Goal: Information Seeking & Learning: Find contact information

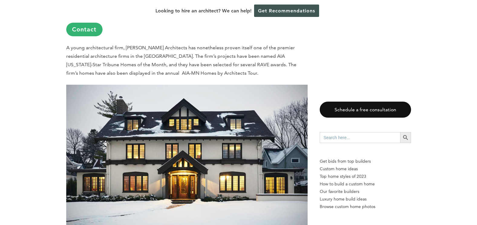
scroll to position [1807, 0]
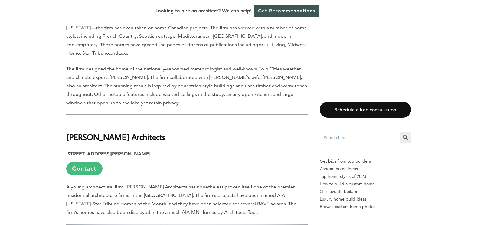
click at [90, 162] on link "Contact" at bounding box center [84, 169] width 36 height 14
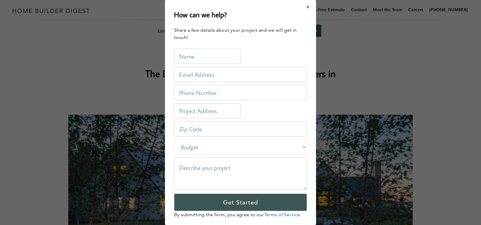
click at [305, 7] on button "Close modal" at bounding box center [308, 7] width 16 height 13
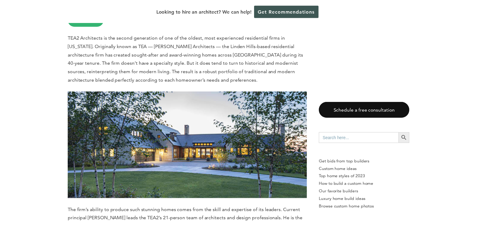
scroll to position [535, 0]
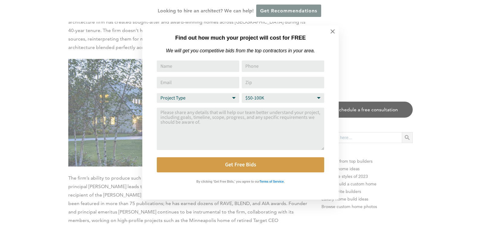
drag, startPoint x: 479, startPoint y: 9, endPoint x: 473, endPoint y: 33, distance: 24.4
click at [335, 31] on icon at bounding box center [332, 31] width 7 height 7
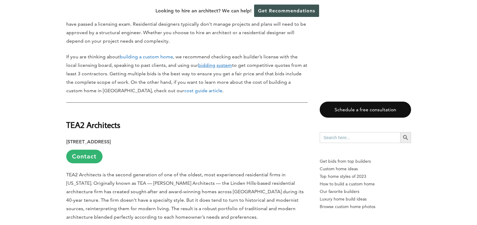
scroll to position [422, 0]
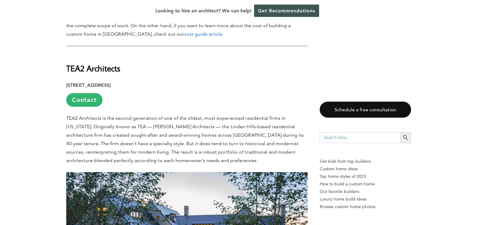
click at [105, 63] on strong "TEA2 Architects" at bounding box center [93, 68] width 54 height 11
drag, startPoint x: 121, startPoint y: 61, endPoint x: 64, endPoint y: 57, distance: 56.3
copy strong "TEA2 Architects"
drag, startPoint x: 67, startPoint y: 77, endPoint x: 110, endPoint y: 76, distance: 43.5
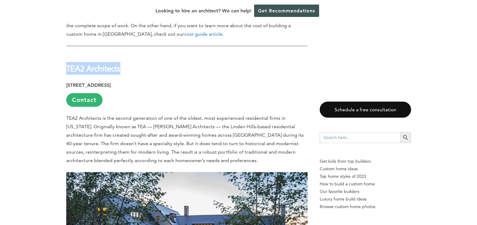
click at [110, 82] on strong "[STREET_ADDRESS]" at bounding box center [88, 85] width 44 height 6
copy strong "[STREET_ADDRESS]"
click at [111, 82] on strong "[STREET_ADDRESS]" at bounding box center [88, 85] width 44 height 6
drag, startPoint x: 112, startPoint y: 77, endPoint x: 140, endPoint y: 77, distance: 27.2
click at [111, 82] on strong "[STREET_ADDRESS]" at bounding box center [88, 85] width 44 height 6
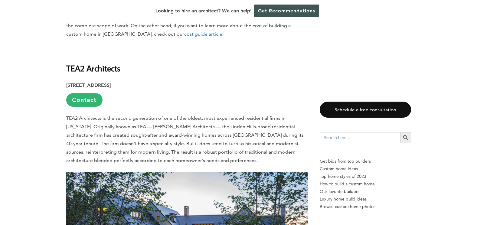
copy strong "[GEOGRAPHIC_DATA]"
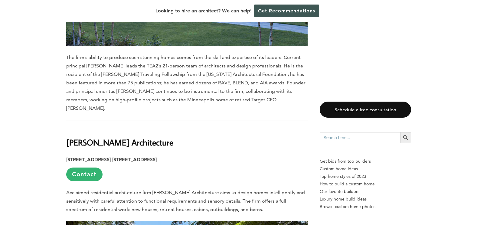
scroll to position [700, 0]
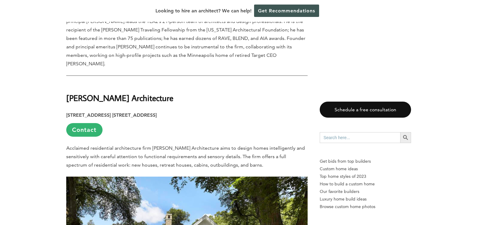
drag, startPoint x: 176, startPoint y: 82, endPoint x: 65, endPoint y: 73, distance: 111.8
copy strong "[PERSON_NAME] Architecture"
click at [106, 112] on strong "[STREET_ADDRESS] [STREET_ADDRESS]" at bounding box center [111, 115] width 90 height 6
drag, startPoint x: 66, startPoint y: 99, endPoint x: 139, endPoint y: 100, distance: 72.5
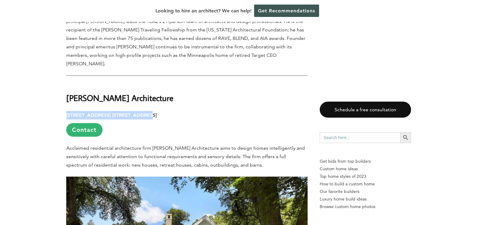
click at [139, 112] on strong "[STREET_ADDRESS] [STREET_ADDRESS]" at bounding box center [111, 115] width 90 height 6
copy strong "[STREET_ADDRESS] S, Suite #220"
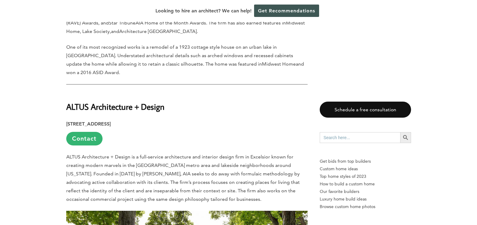
scroll to position [1050, 0]
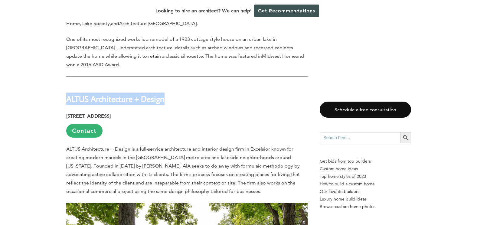
drag, startPoint x: 67, startPoint y: 82, endPoint x: 164, endPoint y: 84, distance: 97.0
click at [164, 93] on strong "ALTUS Architecture + Design" at bounding box center [115, 98] width 98 height 11
copy strong "ALTUS Architecture + Design"
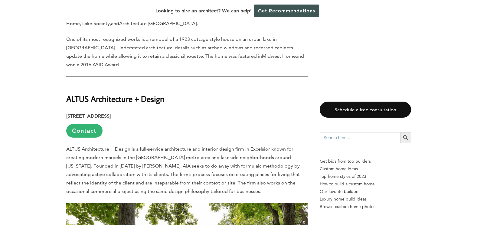
drag, startPoint x: 66, startPoint y: 99, endPoint x: 92, endPoint y: 99, distance: 26.0
click at [92, 113] on strong "[STREET_ADDRESS]" at bounding box center [88, 116] width 44 height 6
copy strong "[STREET_ADDRESS]"
drag, startPoint x: 95, startPoint y: 99, endPoint x: 115, endPoint y: 99, distance: 19.3
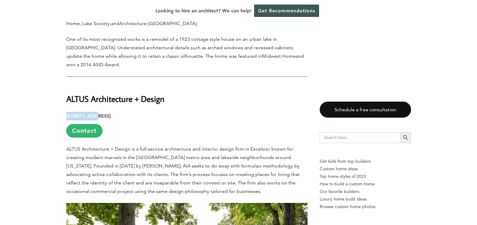
click at [111, 113] on strong "[STREET_ADDRESS]" at bounding box center [88, 116] width 44 height 6
copy strong "Excelsior"
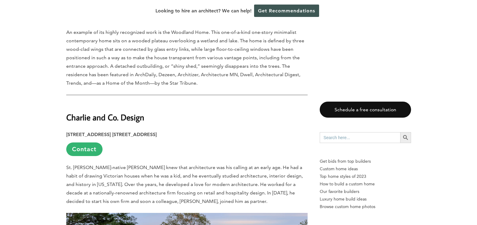
scroll to position [1445, 0]
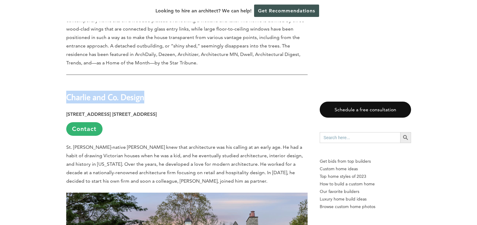
drag, startPoint x: 67, startPoint y: 79, endPoint x: 144, endPoint y: 82, distance: 76.8
click at [144, 92] on strong "Charlie and Co. Design" at bounding box center [105, 97] width 78 height 11
copy strong "Charlie and Co. Design"
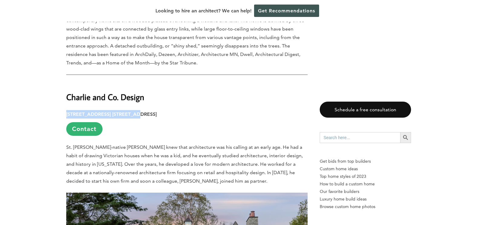
drag, startPoint x: 66, startPoint y: 97, endPoint x: 128, endPoint y: 96, distance: 62.0
click at [128, 111] on strong "[STREET_ADDRESS] [STREET_ADDRESS]" at bounding box center [111, 114] width 90 height 6
copy strong "[STREET_ADDRESS] N., Suite #356"
click at [235, 82] on h2 "Charlie and Co. Design" at bounding box center [186, 92] width 241 height 21
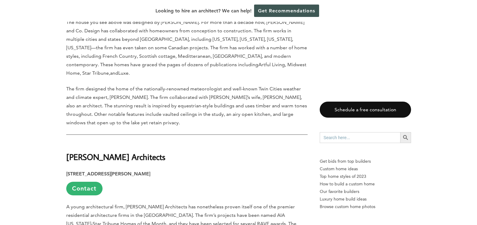
scroll to position [1828, 0]
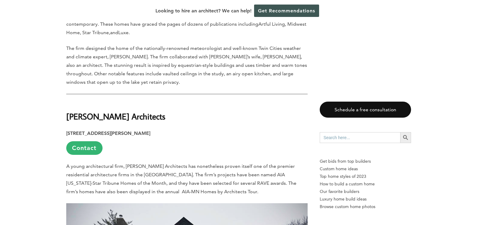
drag, startPoint x: 67, startPoint y: 90, endPoint x: 165, endPoint y: 90, distance: 98.2
click at [165, 111] on strong "[PERSON_NAME] Architects" at bounding box center [115, 116] width 99 height 11
click at [69, 130] on strong "[STREET_ADDRESS][PERSON_NAME]" at bounding box center [108, 133] width 84 height 6
drag, startPoint x: 67, startPoint y: 108, endPoint x: 109, endPoint y: 108, distance: 42.0
click at [109, 130] on strong "[STREET_ADDRESS][PERSON_NAME]" at bounding box center [108, 133] width 84 height 6
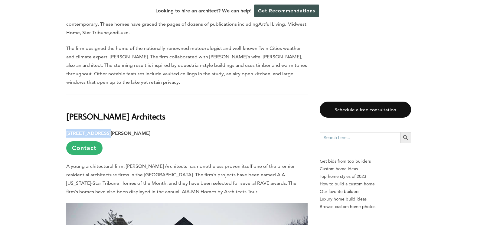
drag, startPoint x: 112, startPoint y: 108, endPoint x: 142, endPoint y: 107, distance: 29.6
click at [142, 130] on strong "[STREET_ADDRESS][PERSON_NAME]" at bounding box center [108, 133] width 84 height 6
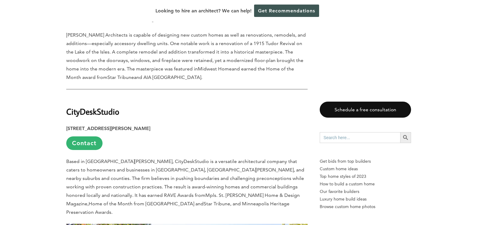
scroll to position [2251, 0]
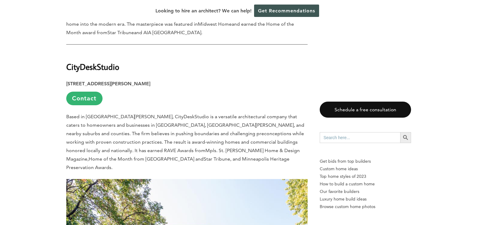
click at [69, 61] on strong "CityDeskStudio" at bounding box center [92, 66] width 53 height 11
click at [66, 61] on strong "CityDeskStudio" at bounding box center [92, 66] width 53 height 11
drag, startPoint x: 67, startPoint y: 42, endPoint x: 120, endPoint y: 47, distance: 52.8
click at [120, 52] on h2 "CityDeskStudio" at bounding box center [186, 62] width 241 height 21
click at [66, 81] on strong "[STREET_ADDRESS][PERSON_NAME]" at bounding box center [108, 84] width 84 height 6
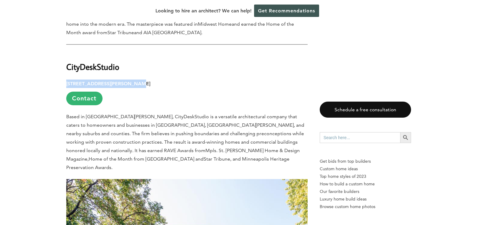
drag, startPoint x: 66, startPoint y: 58, endPoint x: 128, endPoint y: 58, distance: 62.0
click at [128, 81] on strong "[STREET_ADDRESS][PERSON_NAME]" at bounding box center [108, 84] width 84 height 6
click at [133, 81] on strong "[STREET_ADDRESS][PERSON_NAME]" at bounding box center [108, 84] width 84 height 6
drag, startPoint x: 131, startPoint y: 57, endPoint x: 153, endPoint y: 58, distance: 22.4
click at [150, 81] on strong "[STREET_ADDRESS][PERSON_NAME]" at bounding box center [108, 84] width 84 height 6
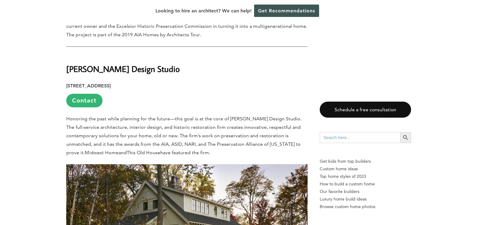
scroll to position [2626, 0]
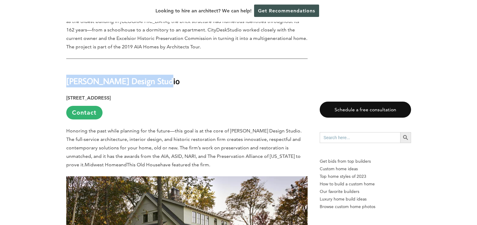
drag, startPoint x: 66, startPoint y: 46, endPoint x: 157, endPoint y: 45, distance: 91.0
click at [157, 76] on strong "[PERSON_NAME] Design Studio" at bounding box center [122, 81] width 113 height 11
drag, startPoint x: 67, startPoint y: 64, endPoint x: 143, endPoint y: 63, distance: 75.9
click at [111, 95] on strong "[STREET_ADDRESS]" at bounding box center [88, 98] width 44 height 6
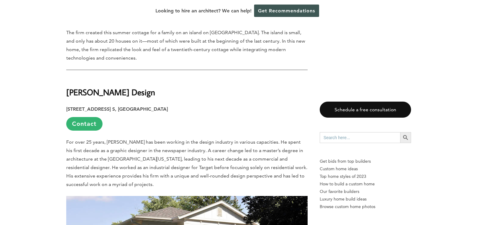
scroll to position [3018, 0]
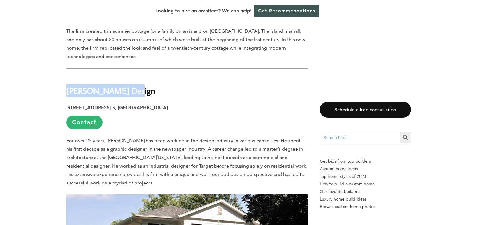
drag, startPoint x: 67, startPoint y: 49, endPoint x: 129, endPoint y: 51, distance: 61.4
click at [129, 85] on strong "[PERSON_NAME] Design" at bounding box center [110, 90] width 89 height 11
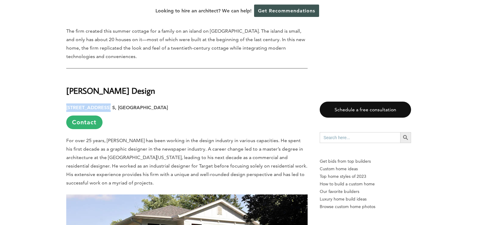
drag, startPoint x: 66, startPoint y: 65, endPoint x: 107, endPoint y: 66, distance: 40.5
click at [107, 105] on strong "[STREET_ADDRESS] S, [GEOGRAPHIC_DATA]" at bounding box center [117, 108] width 102 height 6
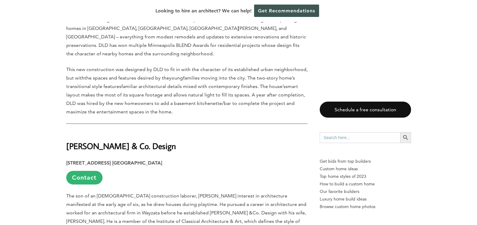
scroll to position [3372, 0]
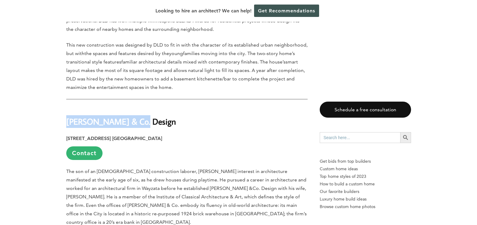
drag, startPoint x: 67, startPoint y: 70, endPoint x: 140, endPoint y: 73, distance: 72.9
click at [140, 107] on h2 "[PERSON_NAME] & Co. Design" at bounding box center [186, 117] width 241 height 21
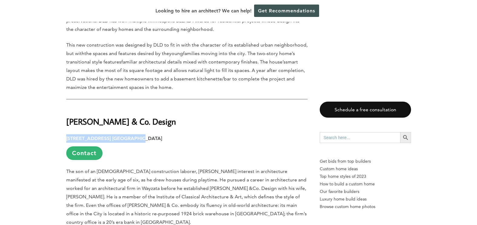
drag, startPoint x: 66, startPoint y: 88, endPoint x: 135, endPoint y: 90, distance: 68.9
click at [135, 135] on strong "[STREET_ADDRESS] [GEOGRAPHIC_DATA]" at bounding box center [114, 138] width 96 height 6
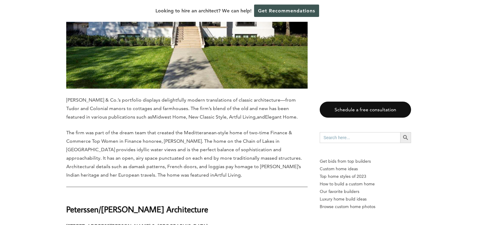
scroll to position [3698, 0]
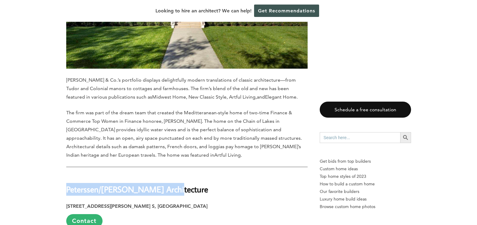
drag, startPoint x: 68, startPoint y: 131, endPoint x: 164, endPoint y: 134, distance: 96.4
click at [164, 174] on h2 "Peterssen/[PERSON_NAME] Architecture" at bounding box center [186, 184] width 241 height 21
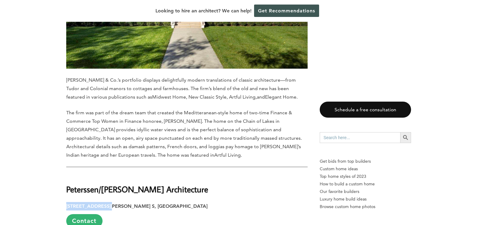
drag, startPoint x: 67, startPoint y: 147, endPoint x: 109, endPoint y: 149, distance: 42.1
click at [109, 203] on strong "[STREET_ADDRESS][PERSON_NAME] S, [GEOGRAPHIC_DATA]" at bounding box center [136, 206] width 141 height 6
drag, startPoint x: 112, startPoint y: 148, endPoint x: 140, endPoint y: 147, distance: 27.2
click at [140, 203] on strong "[STREET_ADDRESS][PERSON_NAME] S, [GEOGRAPHIC_DATA]" at bounding box center [136, 206] width 141 height 6
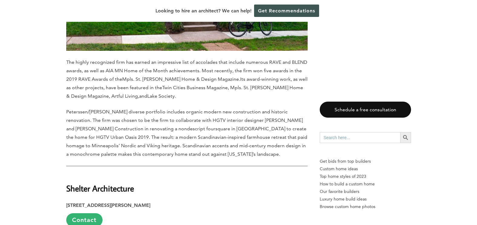
scroll to position [4138, 0]
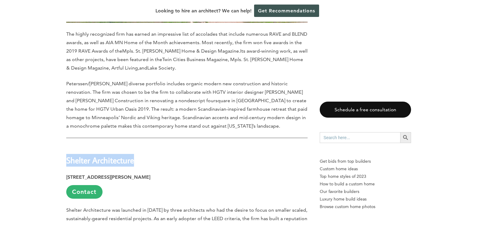
drag, startPoint x: 66, startPoint y: 101, endPoint x: 132, endPoint y: 100, distance: 65.9
click at [132, 155] on strong "Shelter Architecture" at bounding box center [100, 160] width 68 height 11
click at [66, 174] on strong "[STREET_ADDRESS][PERSON_NAME]" at bounding box center [108, 177] width 84 height 6
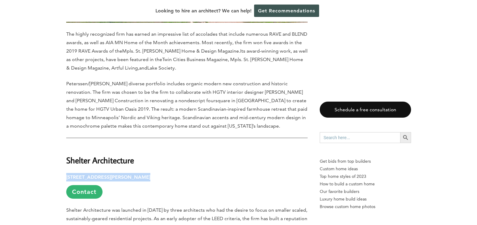
drag, startPoint x: 67, startPoint y: 118, endPoint x: 133, endPoint y: 121, distance: 65.9
click at [133, 174] on strong "[STREET_ADDRESS][PERSON_NAME]" at bounding box center [108, 177] width 84 height 6
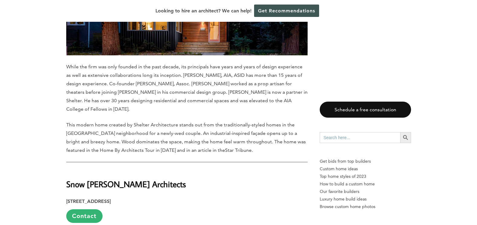
scroll to position [4464, 0]
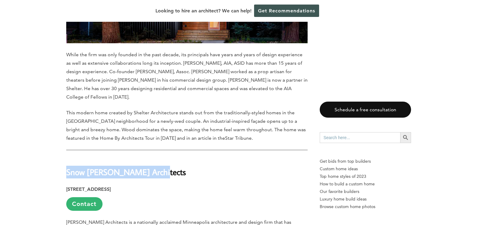
drag, startPoint x: 66, startPoint y: 105, endPoint x: 148, endPoint y: 102, distance: 81.9
click at [148, 157] on h2 "Snow [PERSON_NAME] Architects" at bounding box center [186, 167] width 241 height 21
drag, startPoint x: 66, startPoint y: 122, endPoint x: 148, endPoint y: 124, distance: 81.3
click at [111, 186] on strong "[STREET_ADDRESS]" at bounding box center [88, 189] width 44 height 6
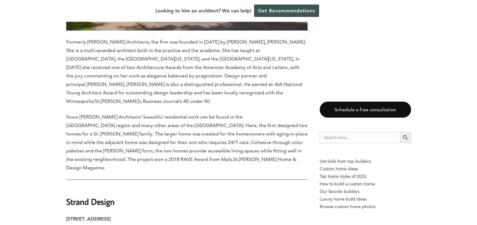
scroll to position [4907, 0]
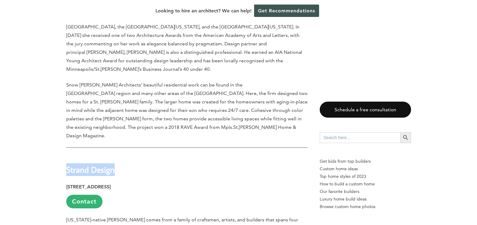
drag, startPoint x: 67, startPoint y: 85, endPoint x: 113, endPoint y: 86, distance: 46.2
click at [113, 164] on strong "Strand Design" at bounding box center [90, 169] width 48 height 11
click at [66, 184] on strong "[STREET_ADDRESS]" at bounding box center [88, 187] width 44 height 6
drag, startPoint x: 67, startPoint y: 102, endPoint x: 133, endPoint y: 105, distance: 65.6
click at [111, 184] on strong "[STREET_ADDRESS]" at bounding box center [88, 187] width 44 height 6
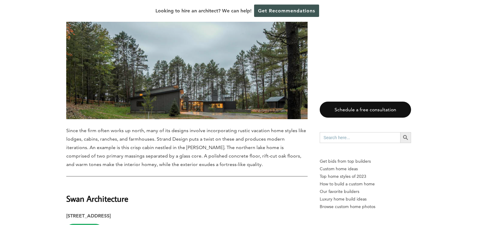
scroll to position [5230, 0]
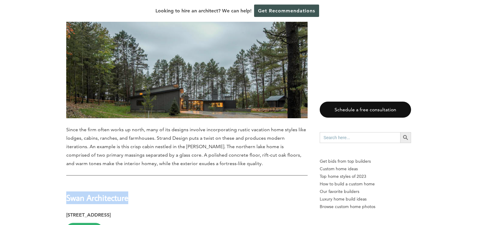
drag, startPoint x: 66, startPoint y: 113, endPoint x: 127, endPoint y: 114, distance: 60.7
click at [127, 192] on strong "Swan Architecture" at bounding box center [97, 197] width 62 height 11
drag, startPoint x: 67, startPoint y: 129, endPoint x: 124, endPoint y: 130, distance: 57.1
click at [111, 212] on strong "[STREET_ADDRESS]" at bounding box center [88, 215] width 44 height 6
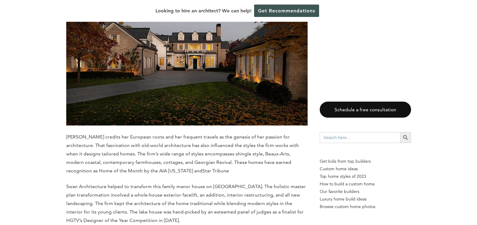
scroll to position [5618, 0]
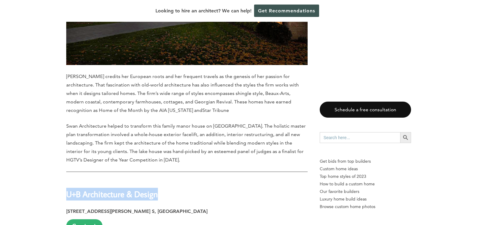
drag, startPoint x: 67, startPoint y: 109, endPoint x: 158, endPoint y: 109, distance: 91.0
click at [158, 189] on strong "U+B Architecture & Design" at bounding box center [112, 194] width 92 height 11
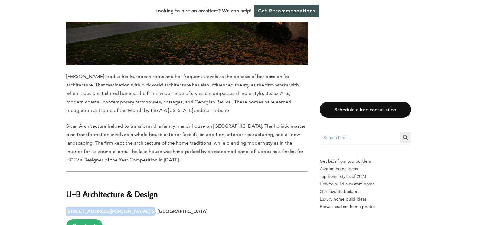
drag, startPoint x: 66, startPoint y: 127, endPoint x: 137, endPoint y: 126, distance: 70.7
click at [137, 208] on strong "[STREET_ADDRESS][PERSON_NAME] S, [GEOGRAPHIC_DATA]" at bounding box center [136, 211] width 141 height 6
